Goal: Transaction & Acquisition: Book appointment/travel/reservation

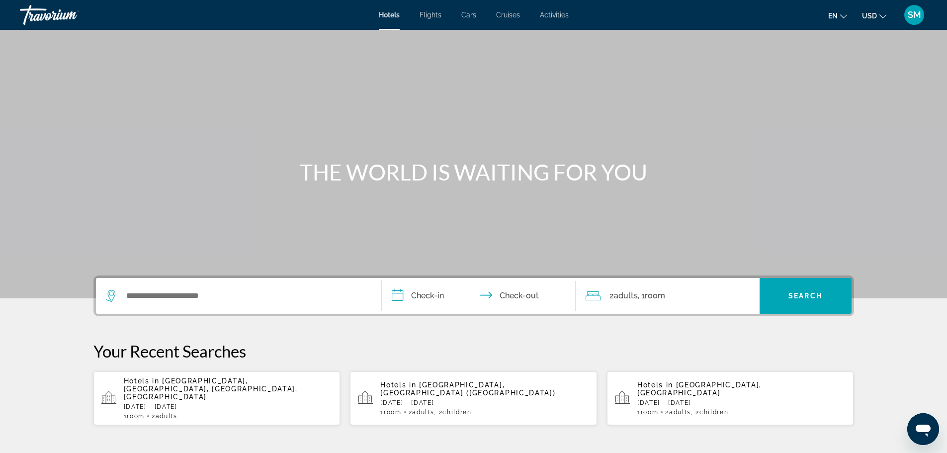
click at [427, 17] on span "Flights" at bounding box center [430, 15] width 22 height 8
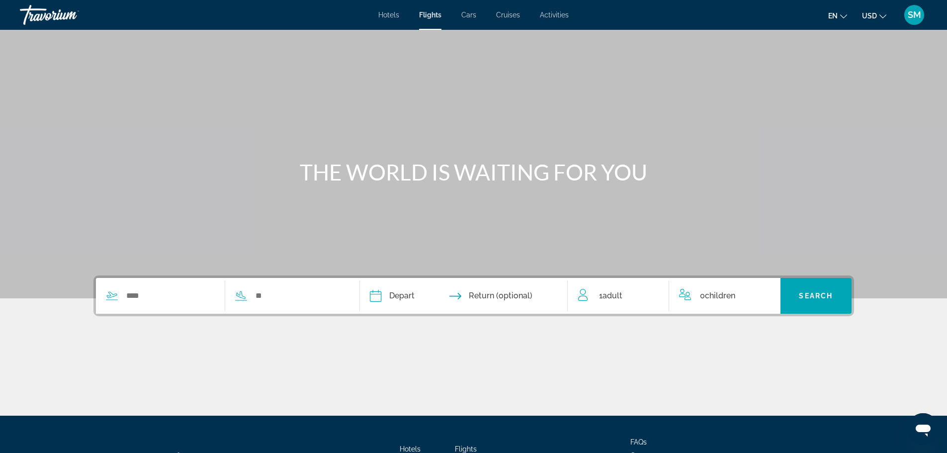
click at [378, 18] on div "Hotels Flights Cars Cruises Activities Hotels Flights Cars Cruises Activities e…" at bounding box center [473, 15] width 947 height 26
click at [396, 12] on span "Hotels" at bounding box center [388, 15] width 21 height 8
